Goal: Navigation & Orientation: Find specific page/section

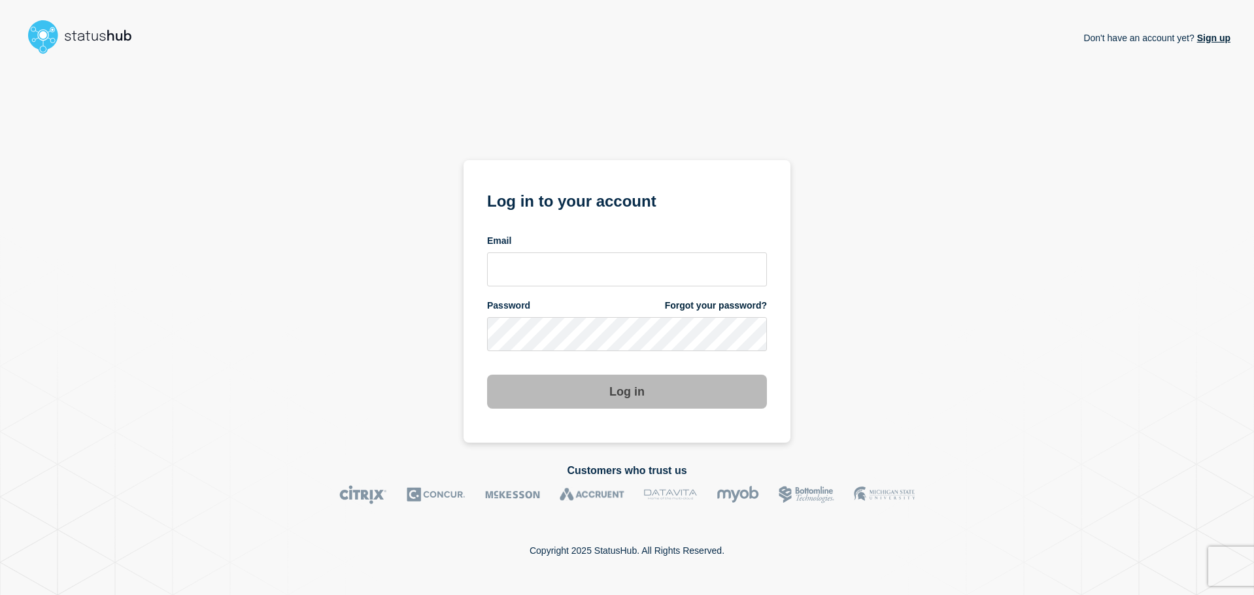
click at [687, 292] on form "Log in to your account Email Password Forgot your password? Log in" at bounding box center [627, 298] width 280 height 221
click at [674, 273] on input "email input" at bounding box center [627, 269] width 280 height 34
click at [664, 279] on input "bkotha" at bounding box center [627, 269] width 280 height 34
type input "bkotha@clemson.edu"
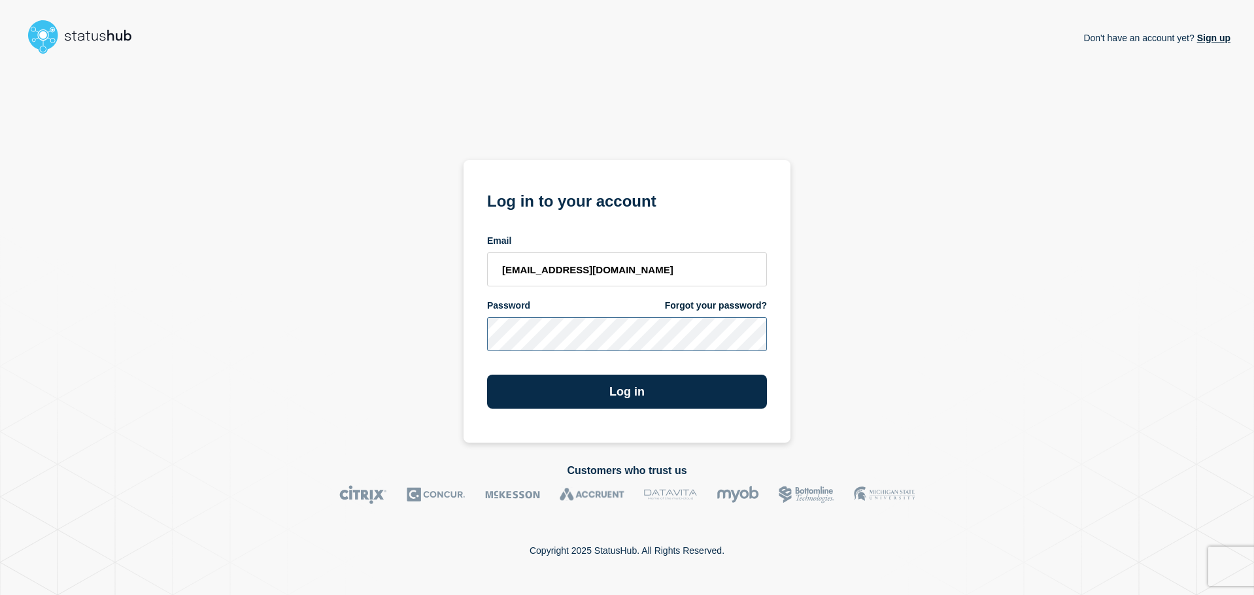
click at [487, 375] on button "Log in" at bounding box center [627, 392] width 280 height 34
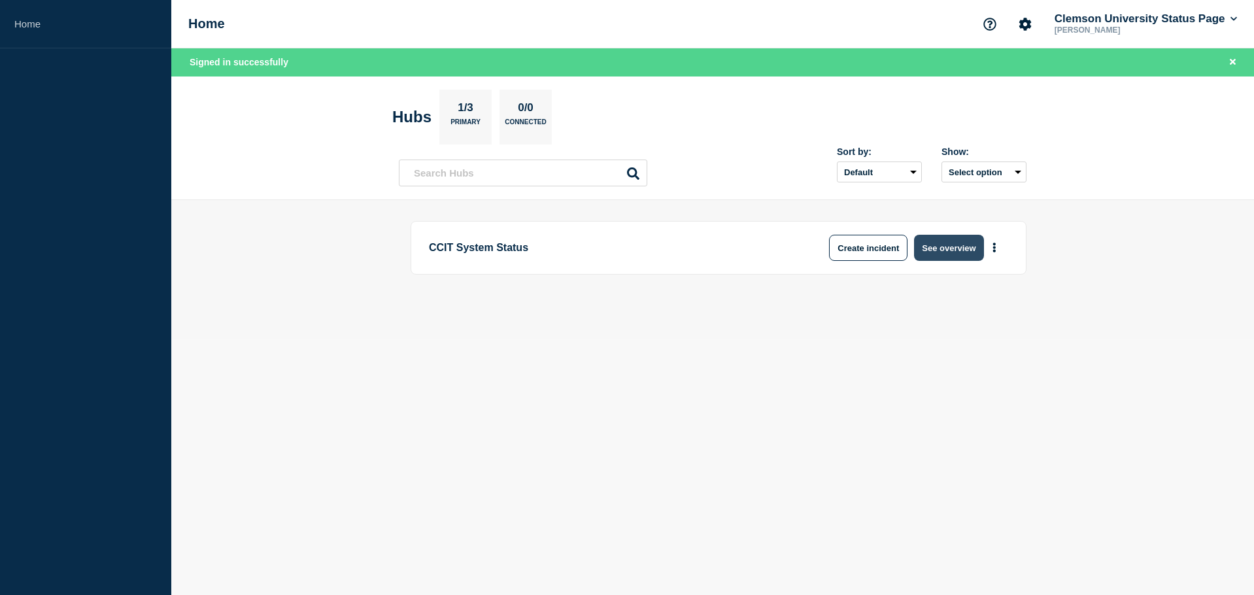
click at [946, 247] on button "See overview" at bounding box center [948, 248] width 69 height 26
